Goal: Transaction & Acquisition: Obtain resource

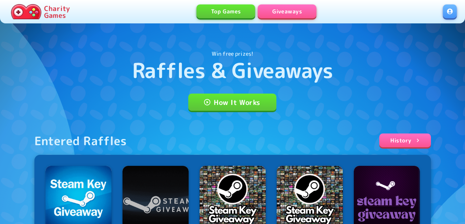
click at [447, 9] on link at bounding box center [450, 11] width 14 height 14
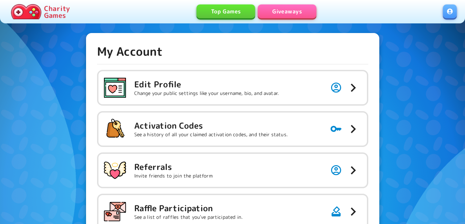
click at [272, 123] on h5 "Activation Codes" at bounding box center [210, 125] width 153 height 11
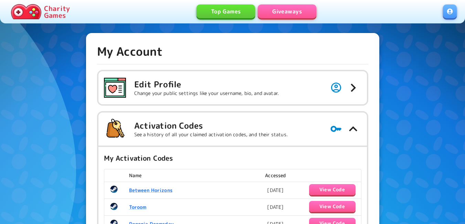
click at [303, 13] on link "Giveaways" at bounding box center [287, 11] width 58 height 14
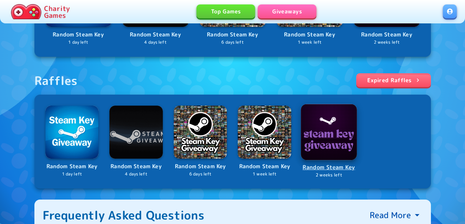
scroll to position [206, 0]
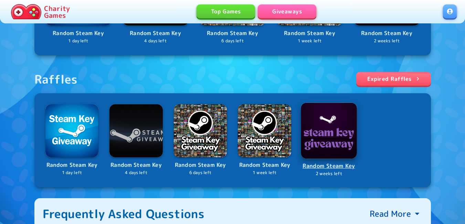
click at [345, 136] on img at bounding box center [329, 131] width 56 height 56
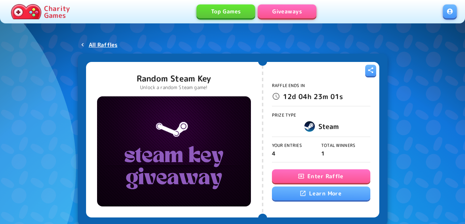
click at [449, 12] on link at bounding box center [450, 11] width 14 height 14
